Goal: Find specific page/section: Find specific page/section

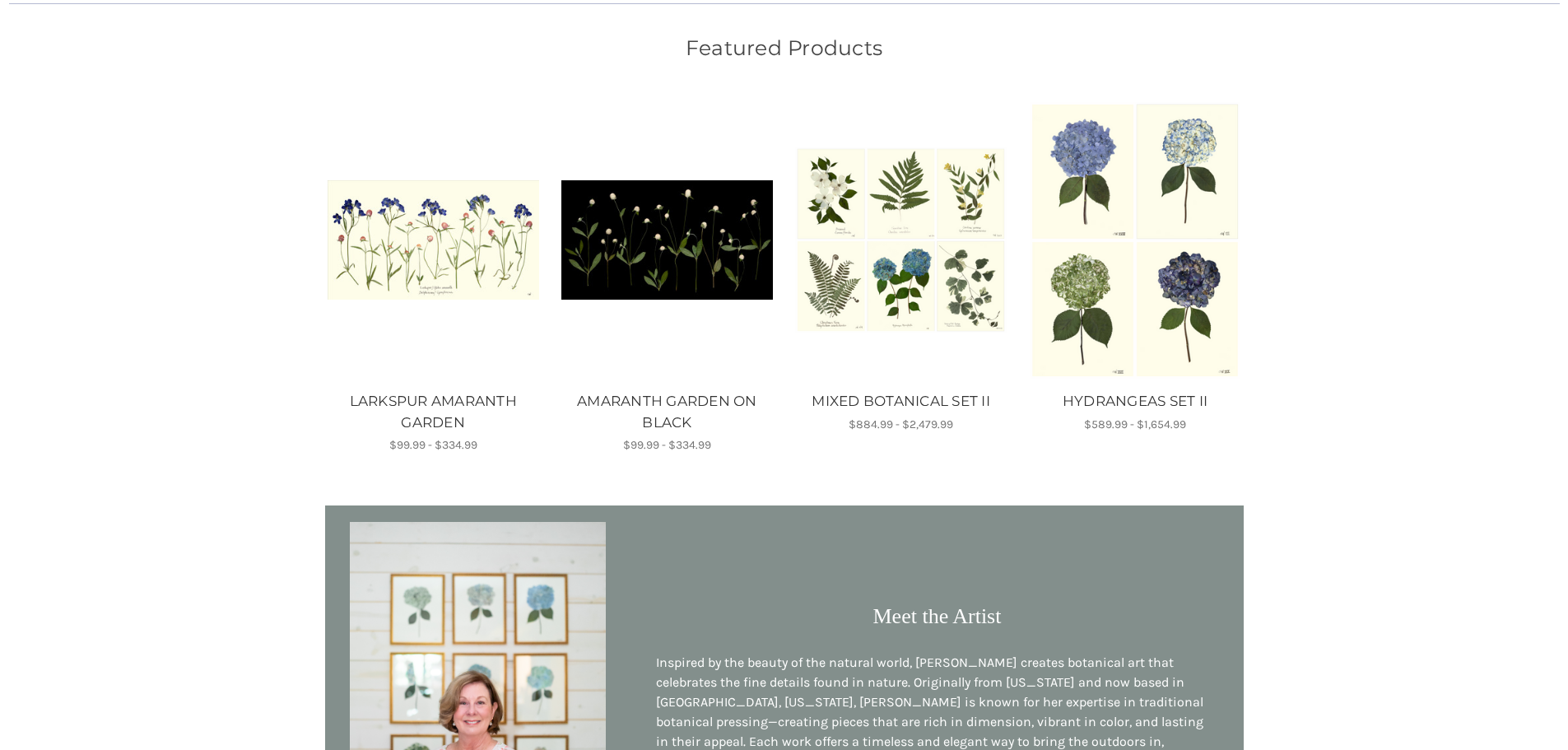
scroll to position [1153, 0]
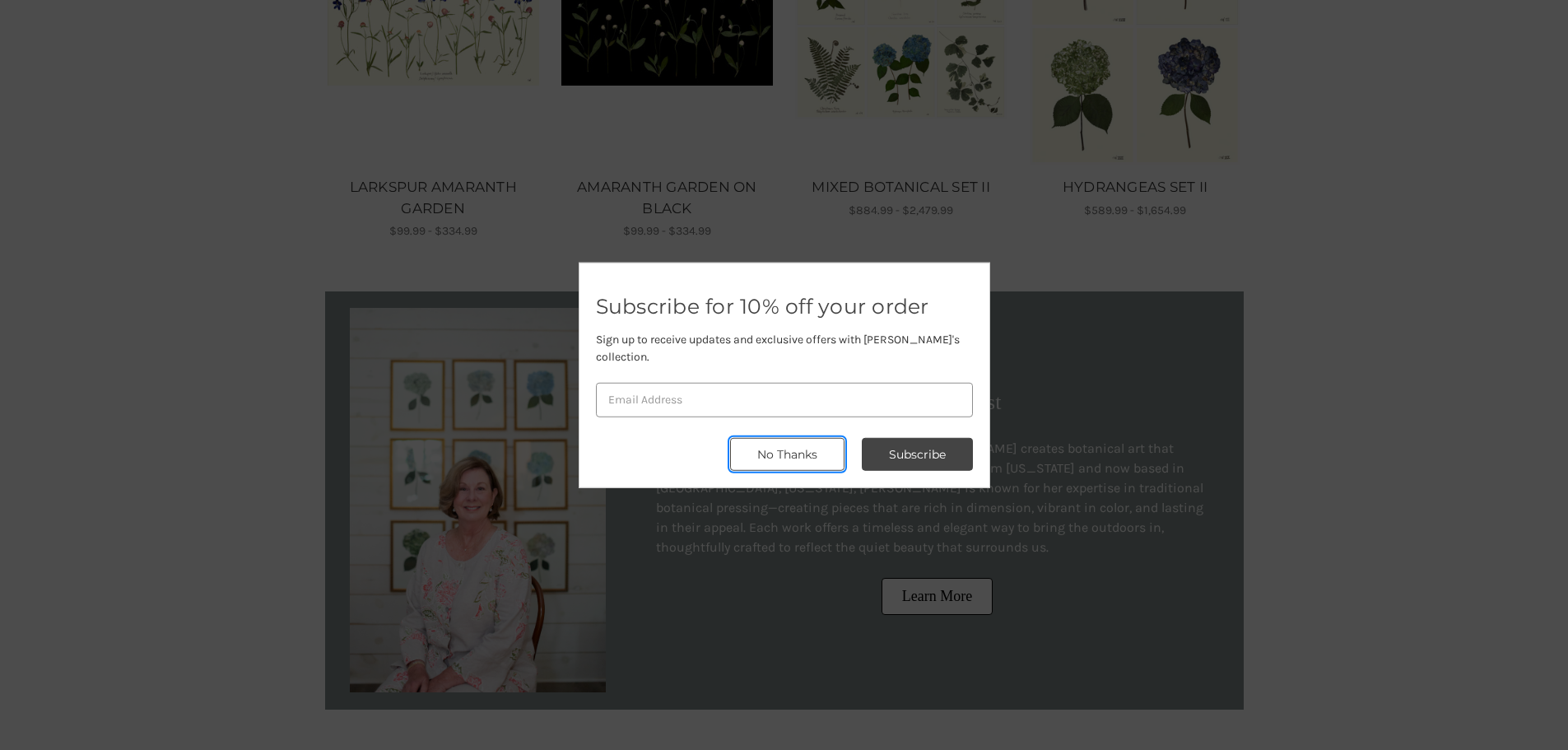
click at [806, 438] on button "No Thanks" at bounding box center [787, 454] width 114 height 33
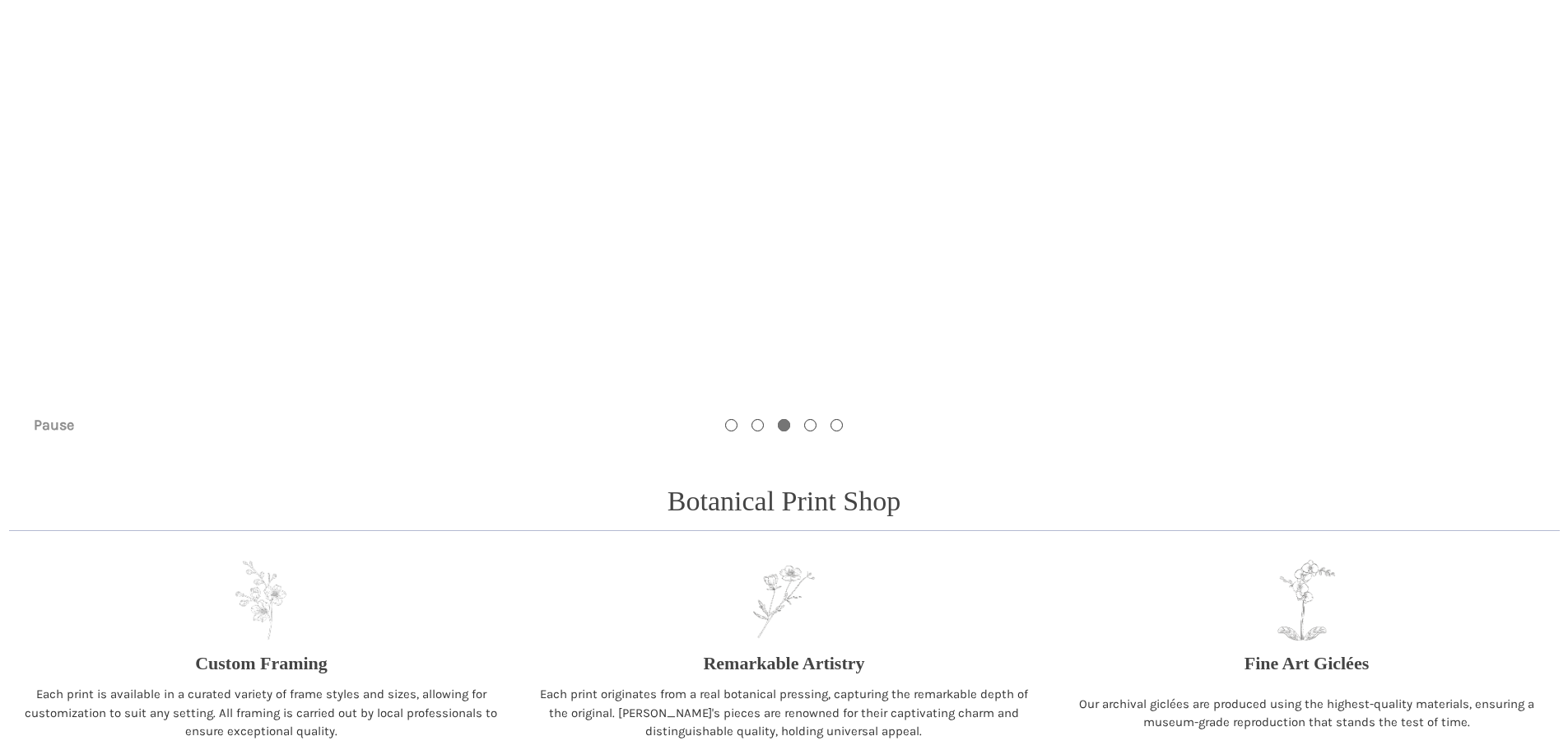
scroll to position [411, 0]
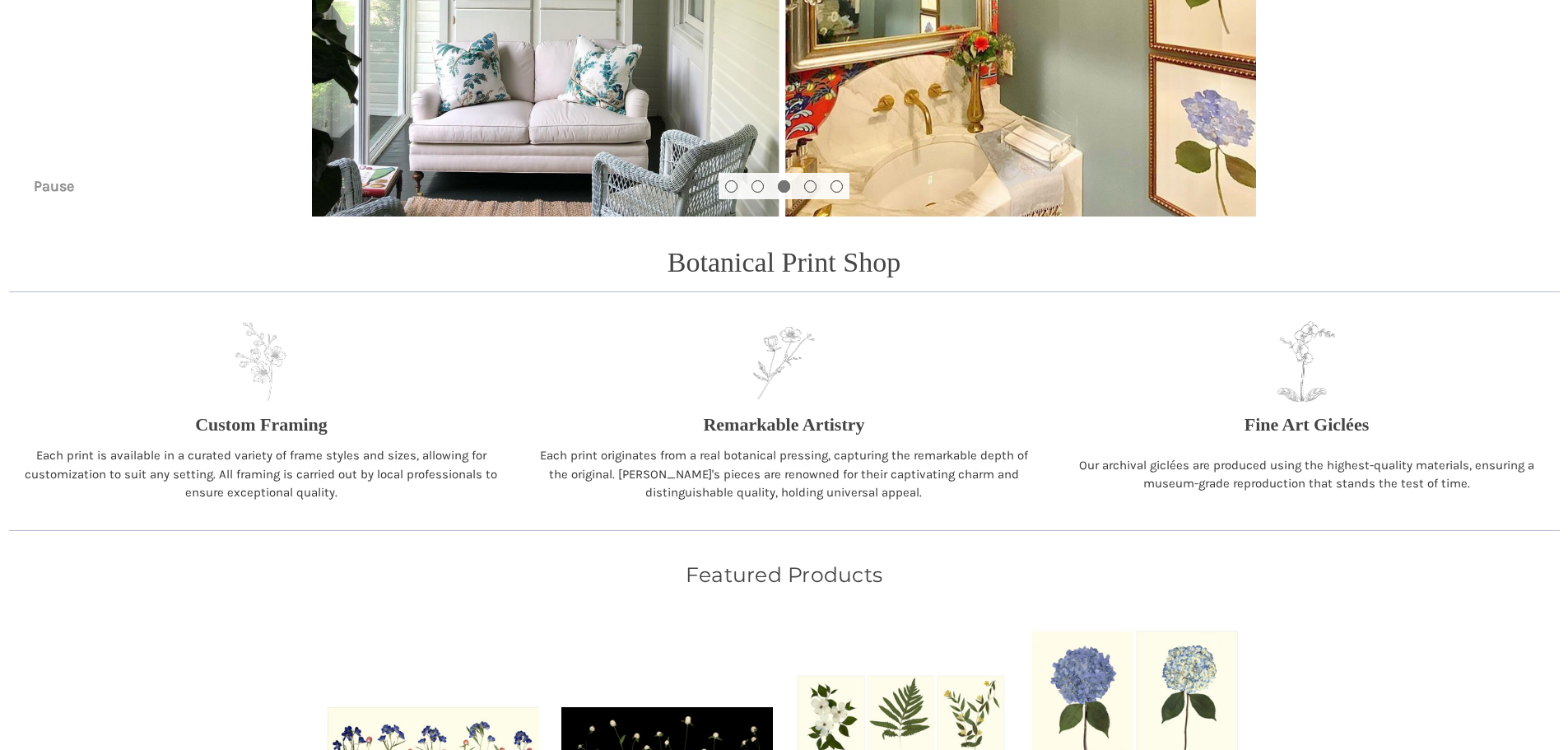
click at [1316, 431] on p "Fine Art Giclées" at bounding box center [1307, 425] width 125 height 27
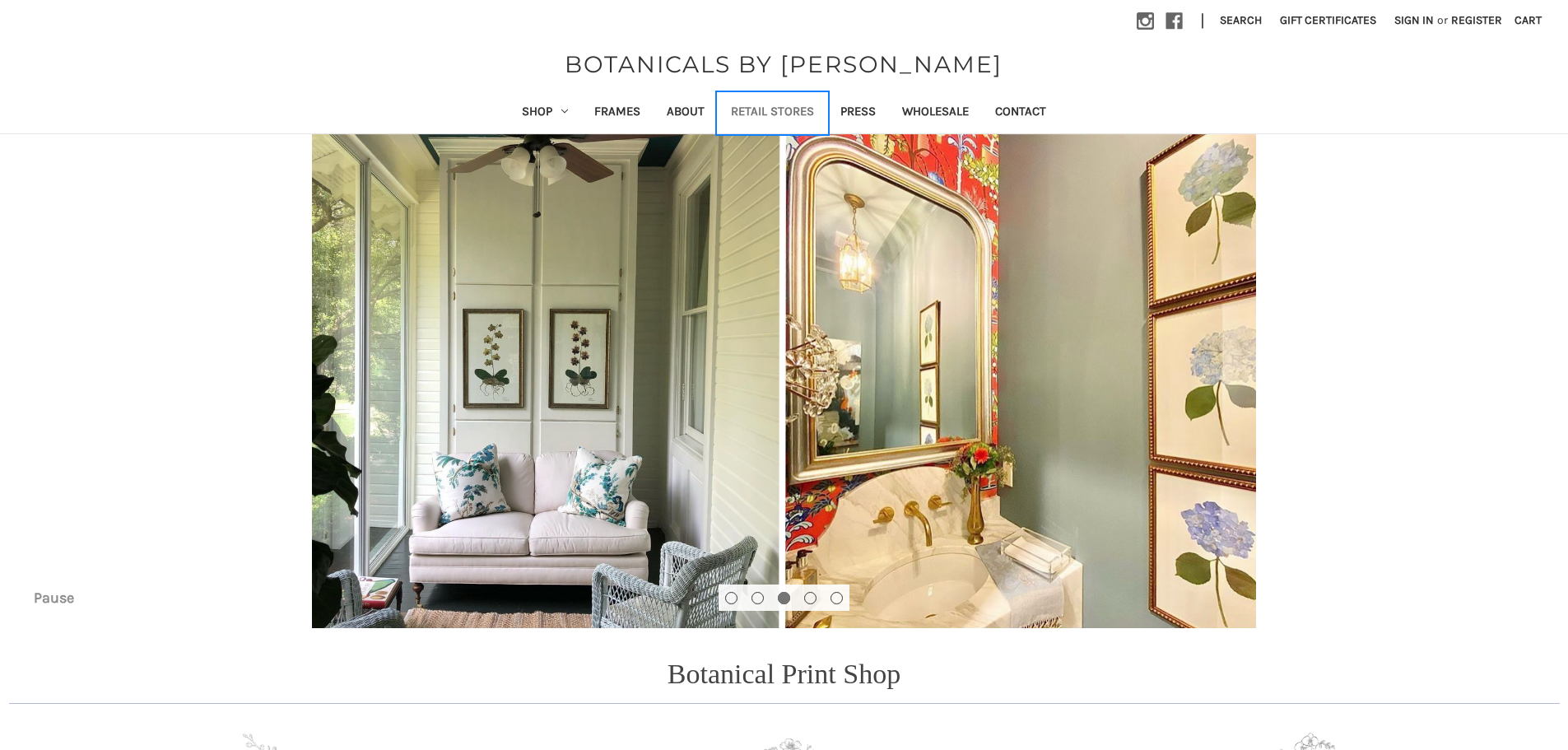
click at [774, 114] on link "Retail Stores" at bounding box center [772, 113] width 109 height 40
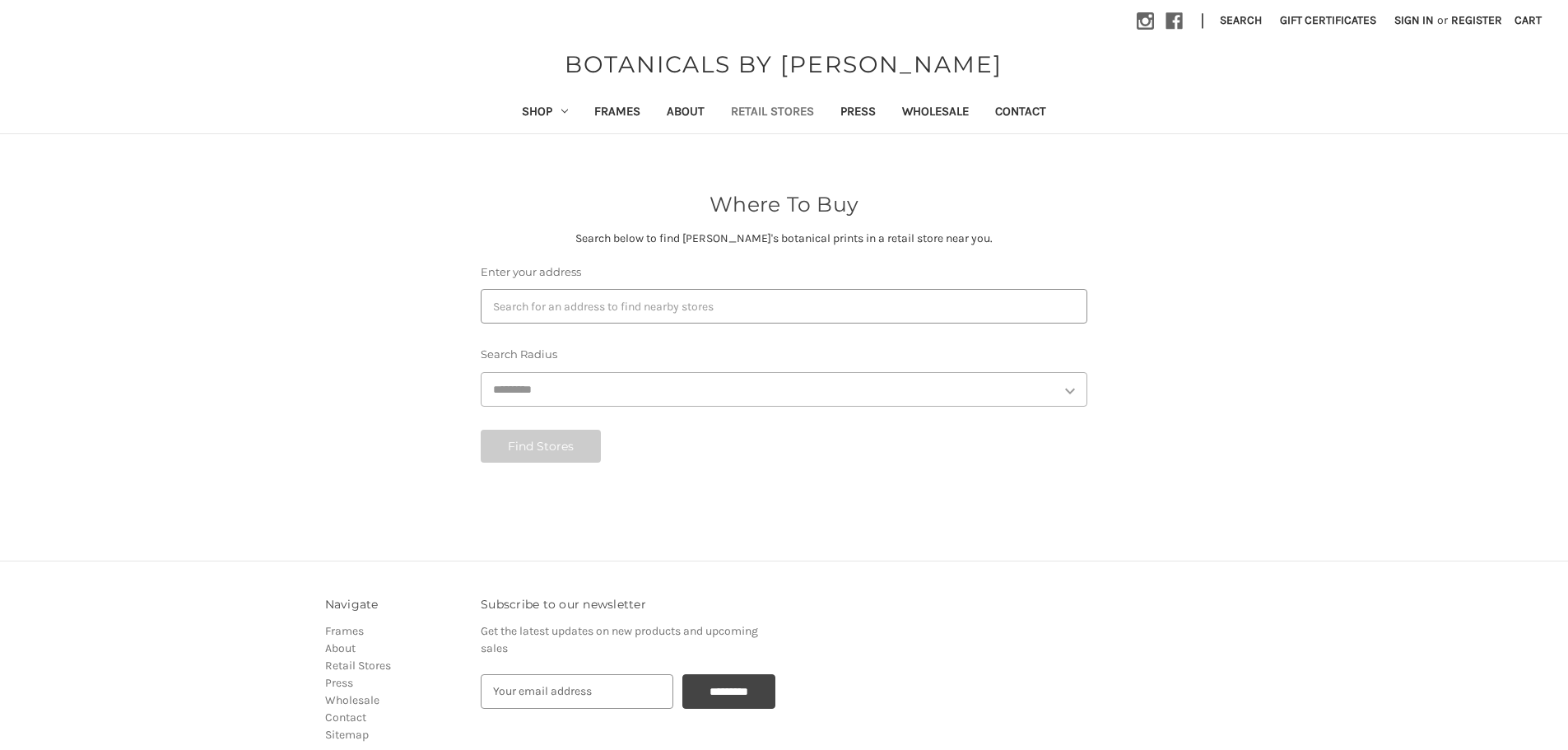
select select "***"
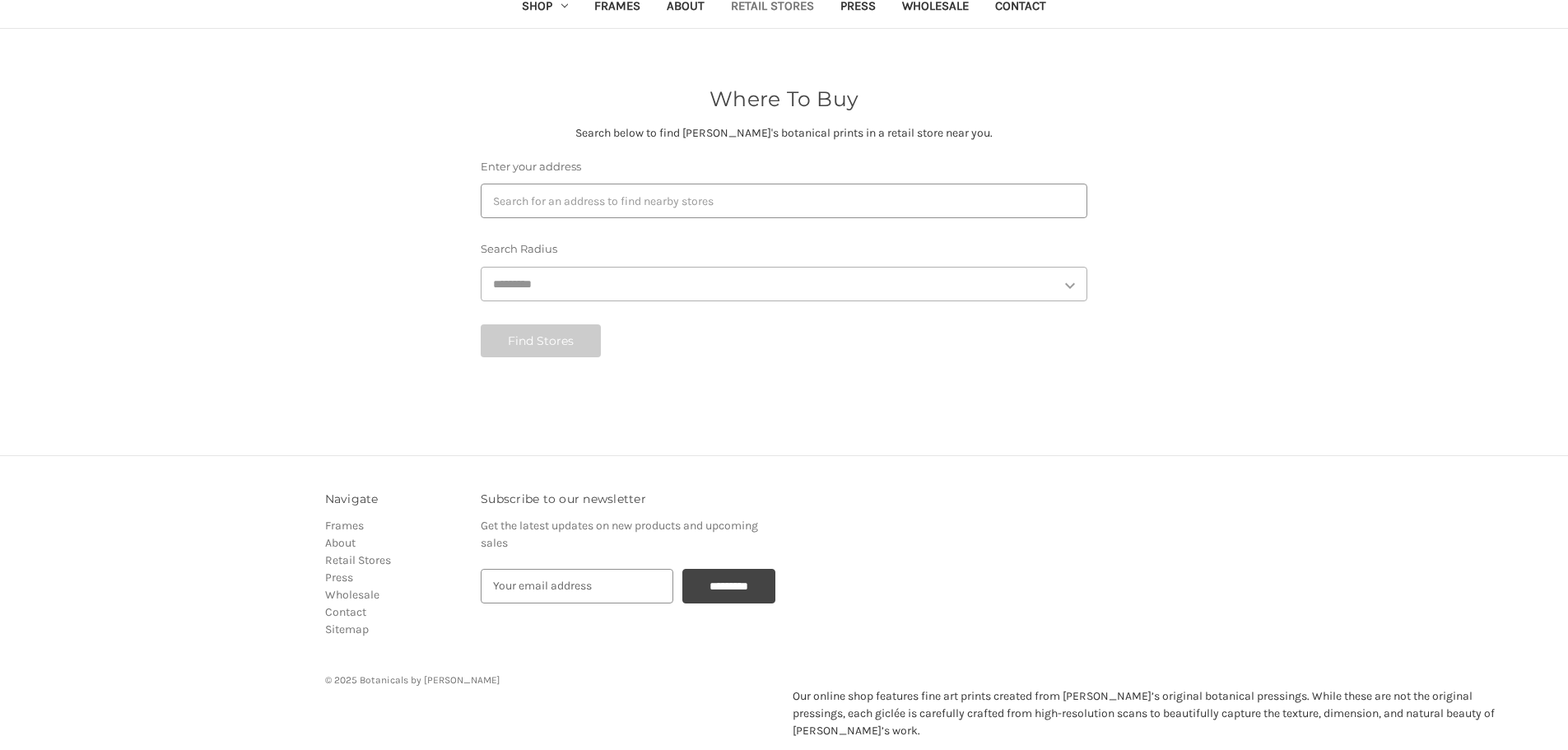
scroll to position [112, 0]
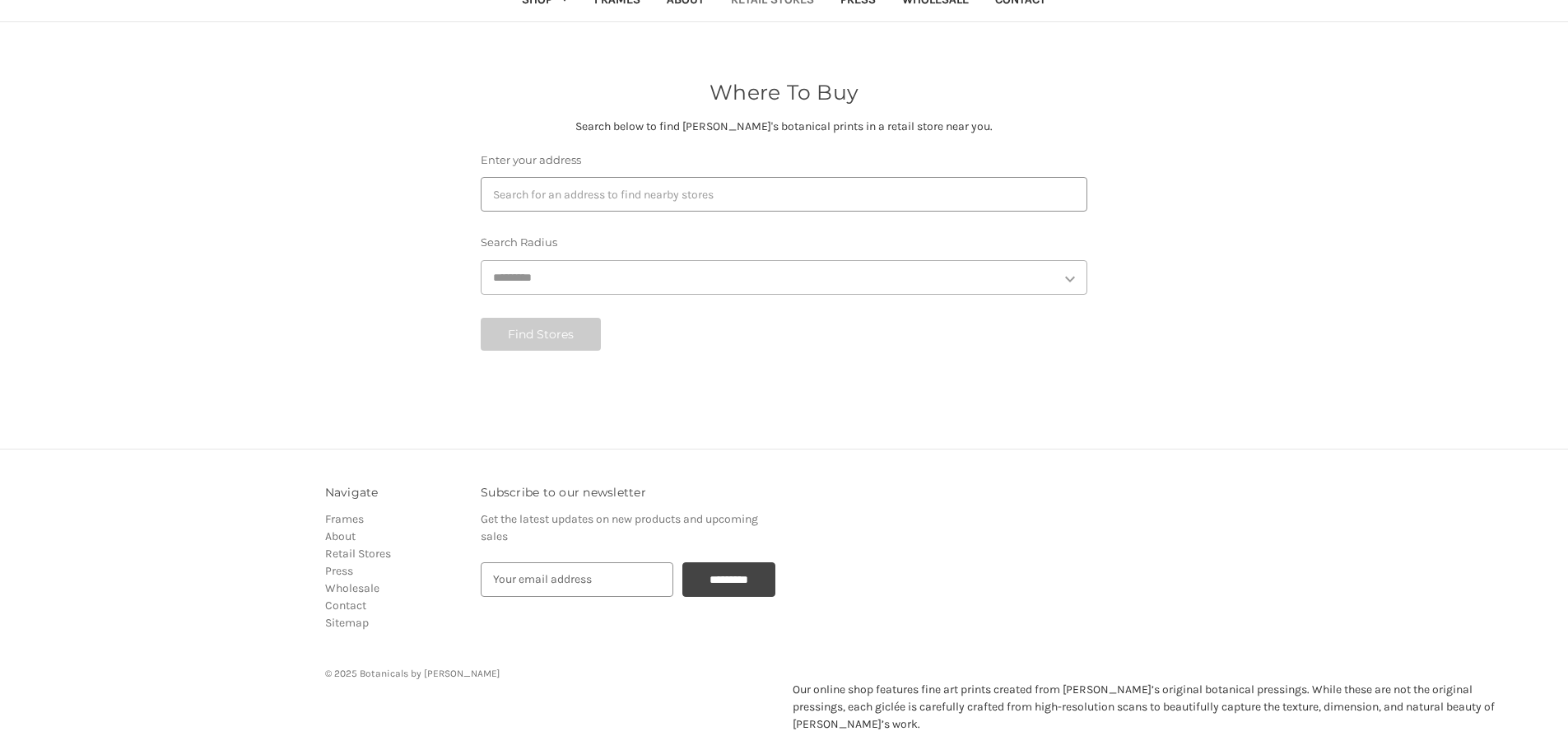
click at [433, 267] on section "Where To Buy Search below to find [PERSON_NAME]'s botanical prints in a retail …" at bounding box center [784, 215] width 936 height 328
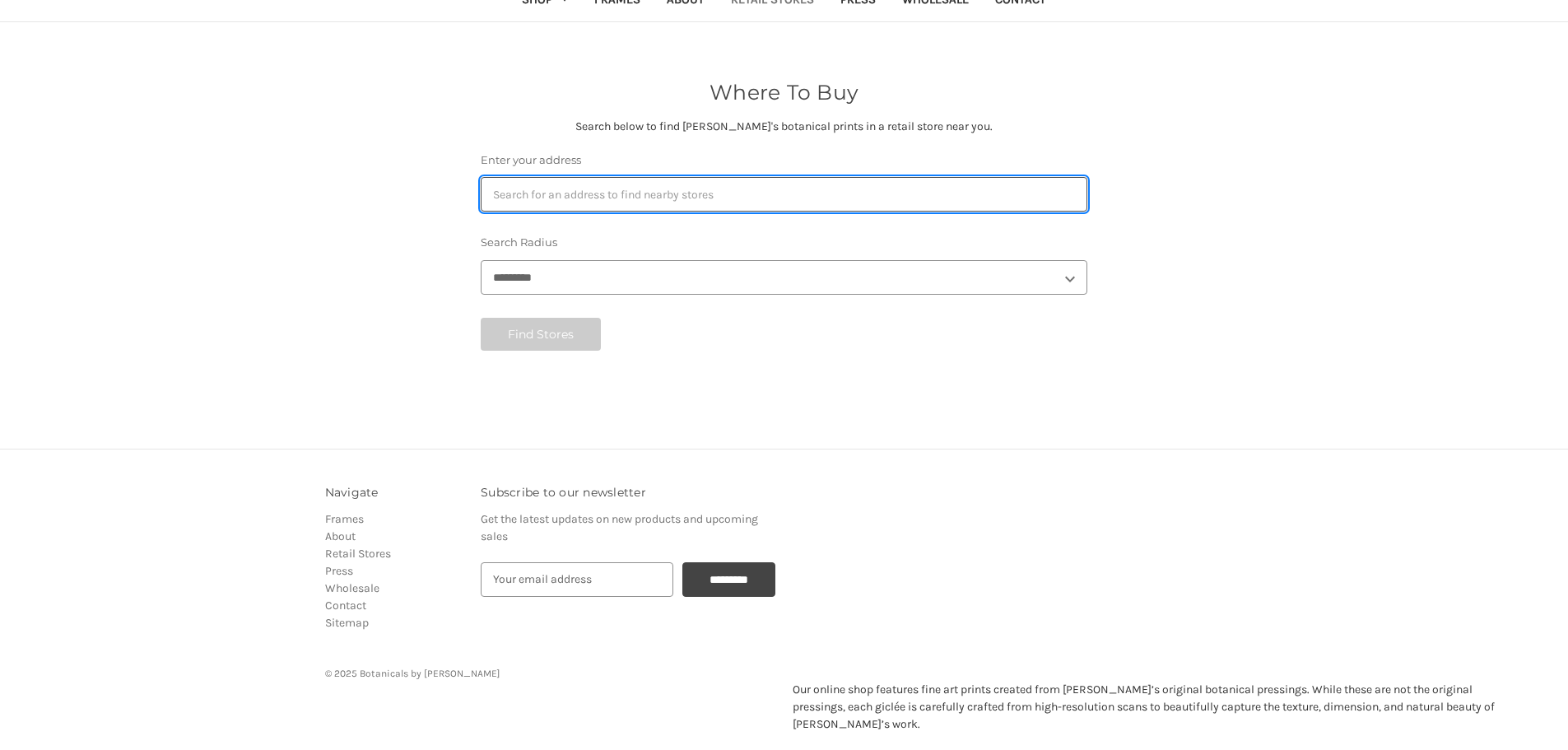
click at [537, 196] on input "Enter your address" at bounding box center [784, 194] width 607 height 35
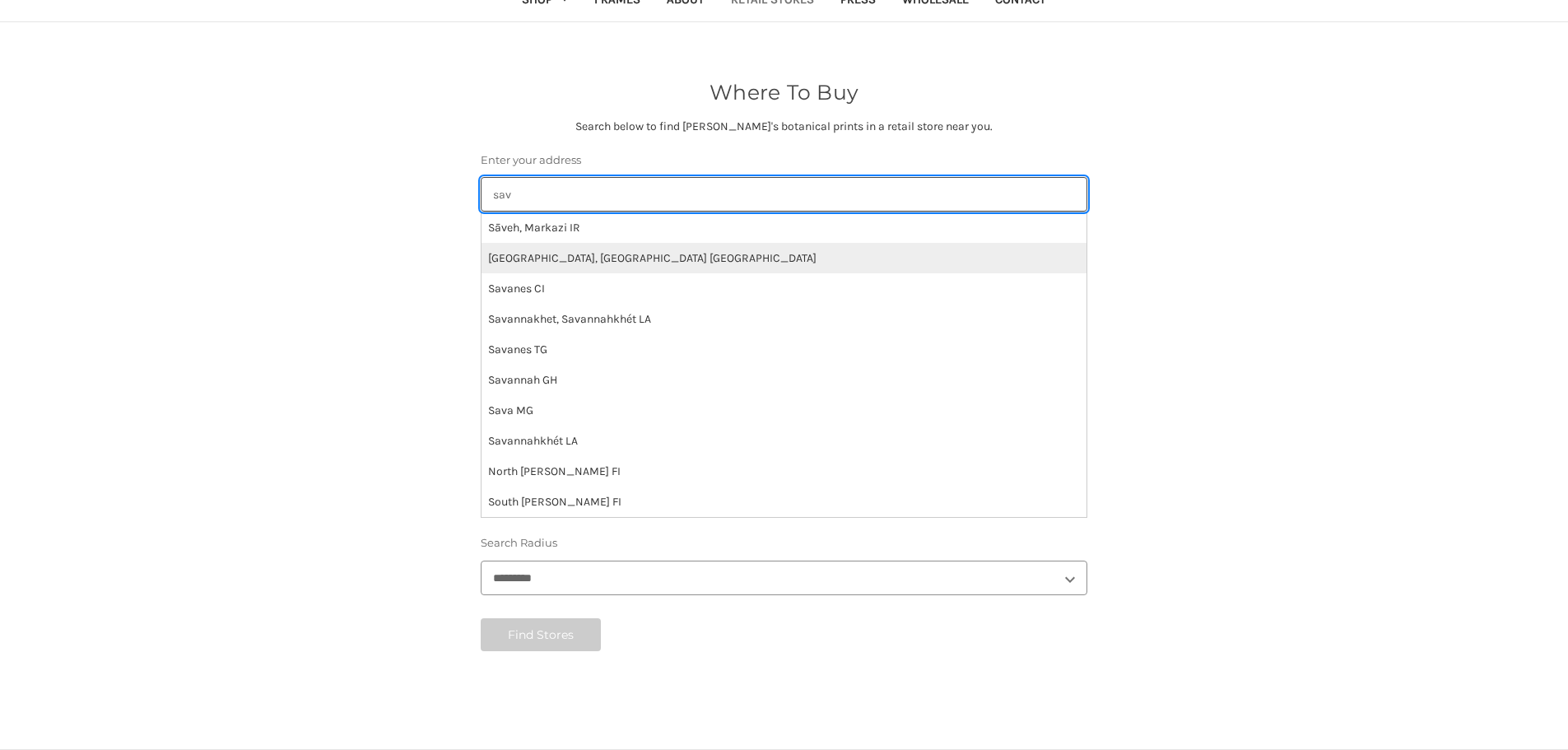
type input "sav"
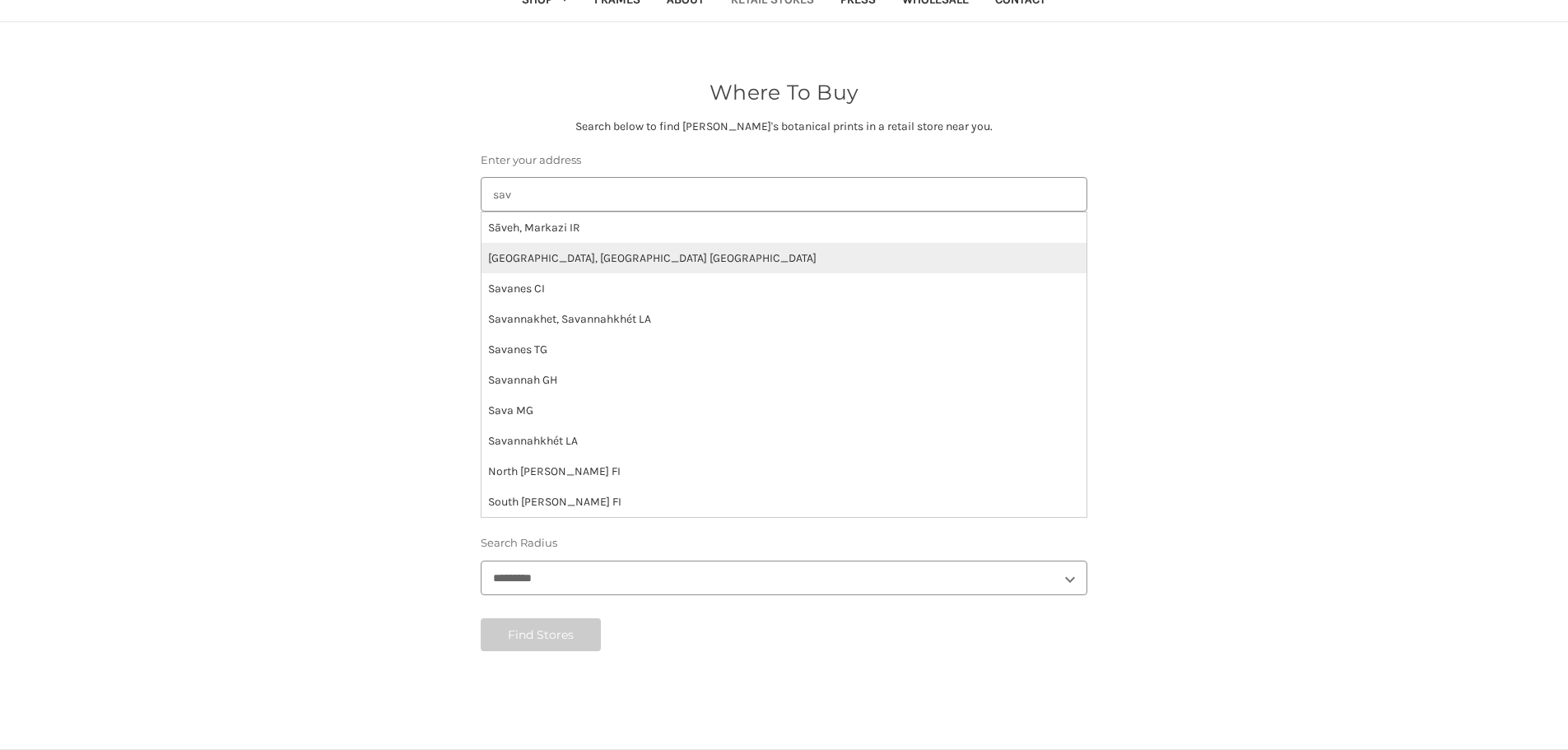
click at [548, 266] on li "[GEOGRAPHIC_DATA], [GEOGRAPHIC_DATA] [GEOGRAPHIC_DATA]" at bounding box center [784, 259] width 605 height 31
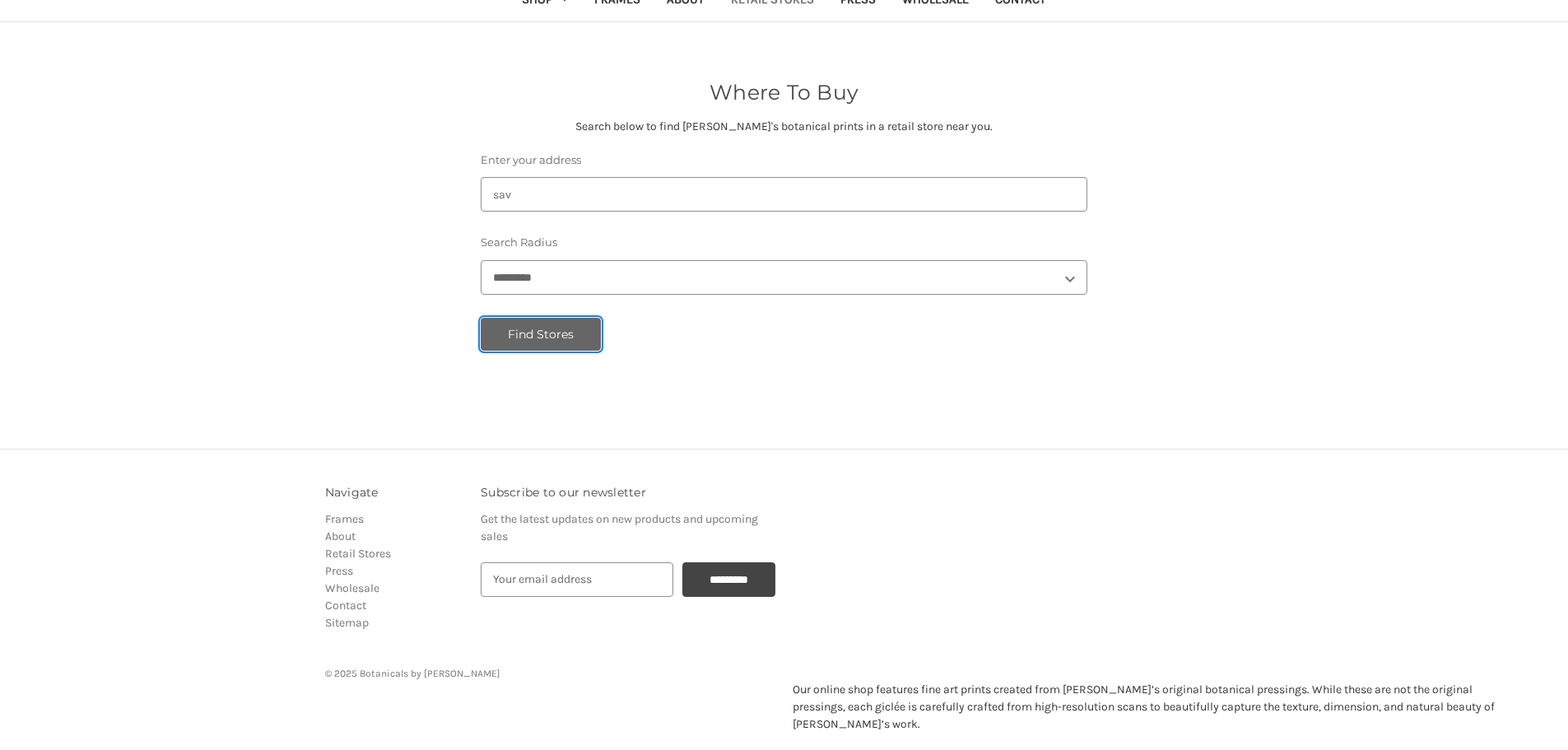
click at [549, 335] on button "Find Stores" at bounding box center [541, 334] width 120 height 33
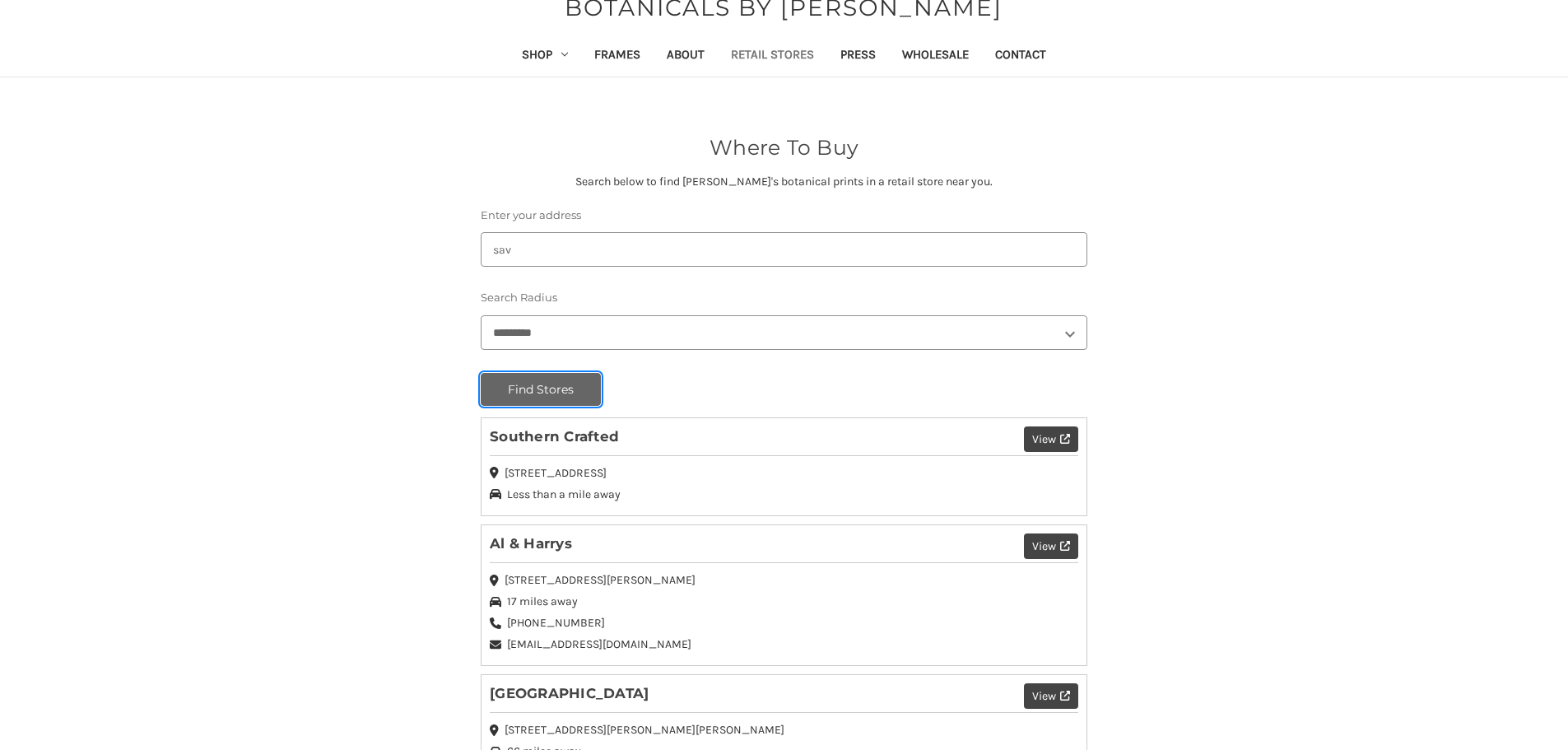
scroll to position [0, 0]
